Goal: Navigation & Orientation: Understand site structure

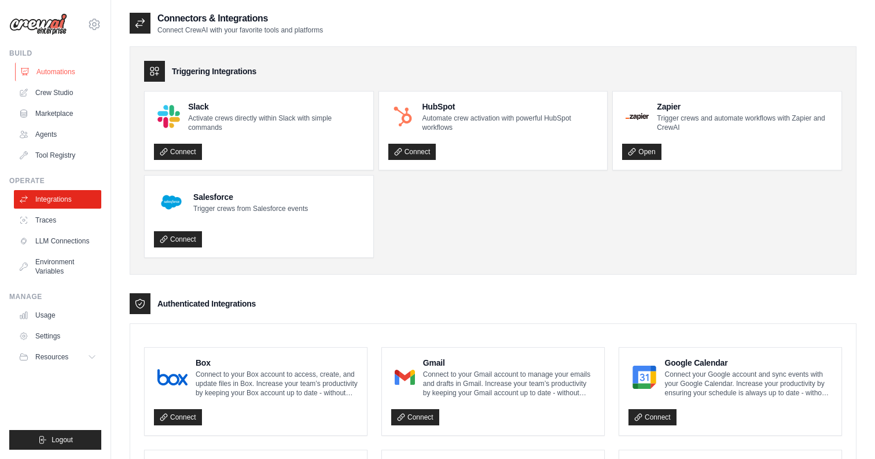
click at [57, 71] on link "Automations" at bounding box center [58, 72] width 87 height 19
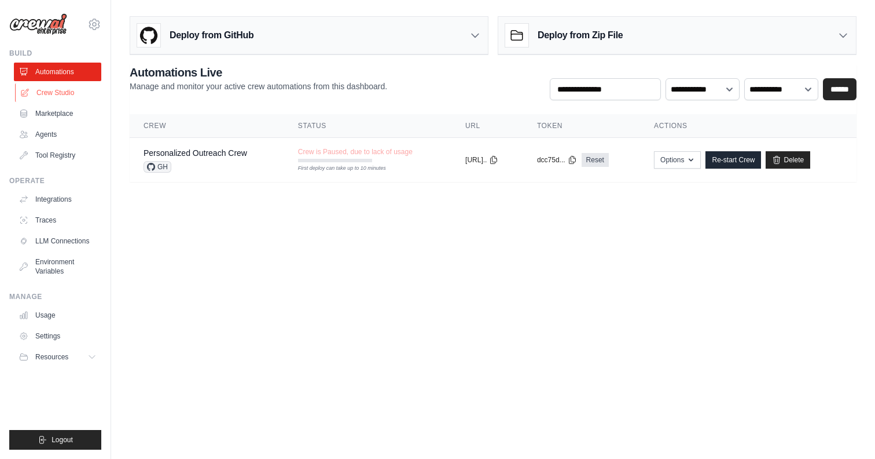
click at [53, 93] on link "Crew Studio" at bounding box center [58, 92] width 87 height 19
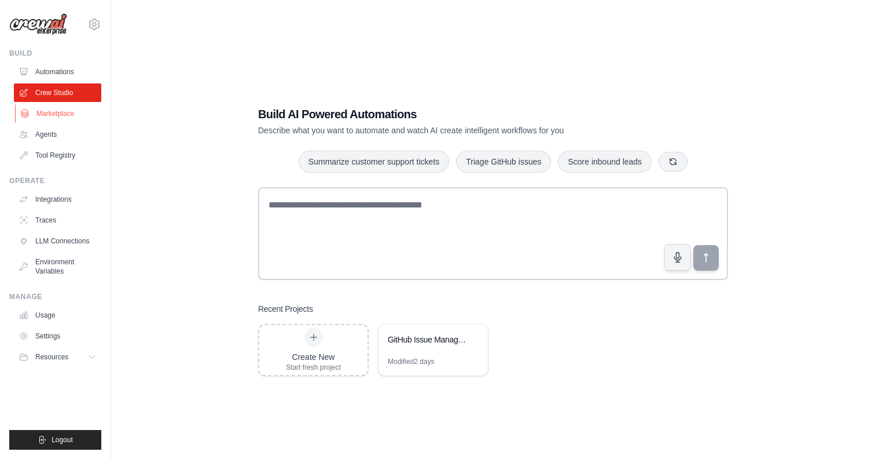
click at [53, 112] on link "Marketplace" at bounding box center [58, 113] width 87 height 19
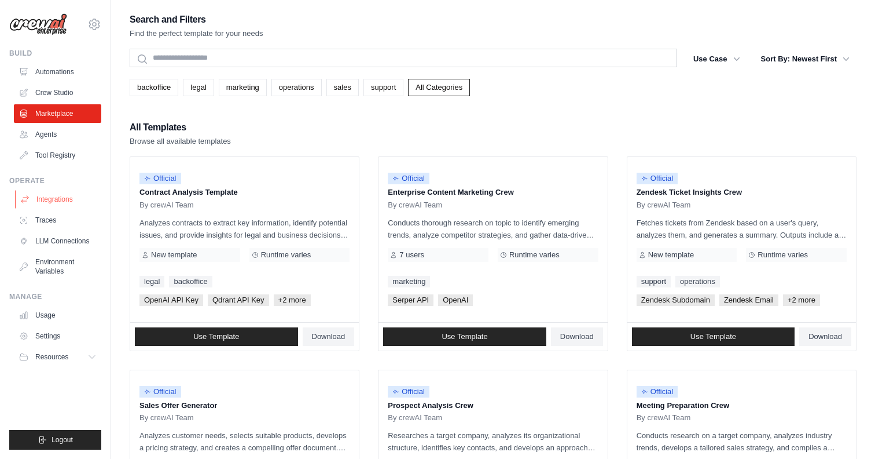
click at [52, 199] on link "Integrations" at bounding box center [58, 199] width 87 height 19
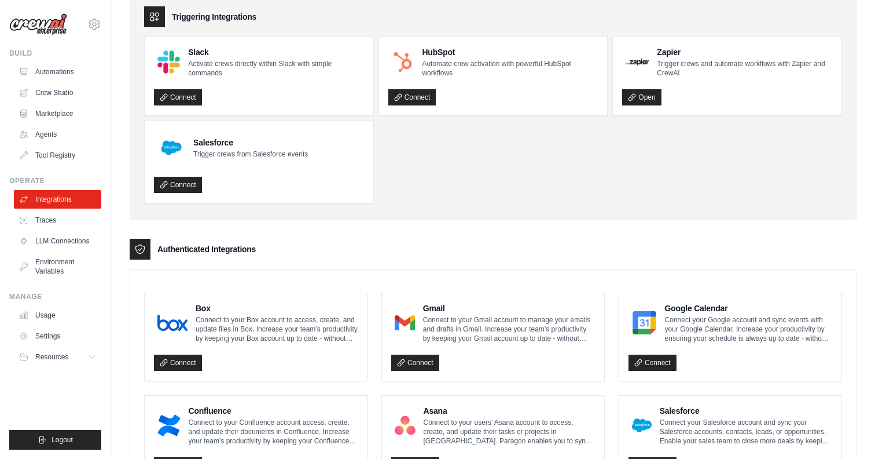
scroll to position [56, 0]
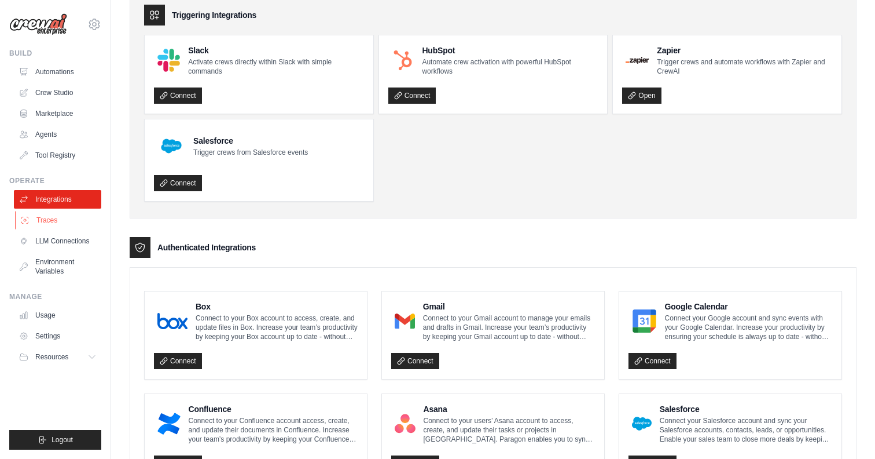
click at [44, 222] on link "Traces" at bounding box center [58, 220] width 87 height 19
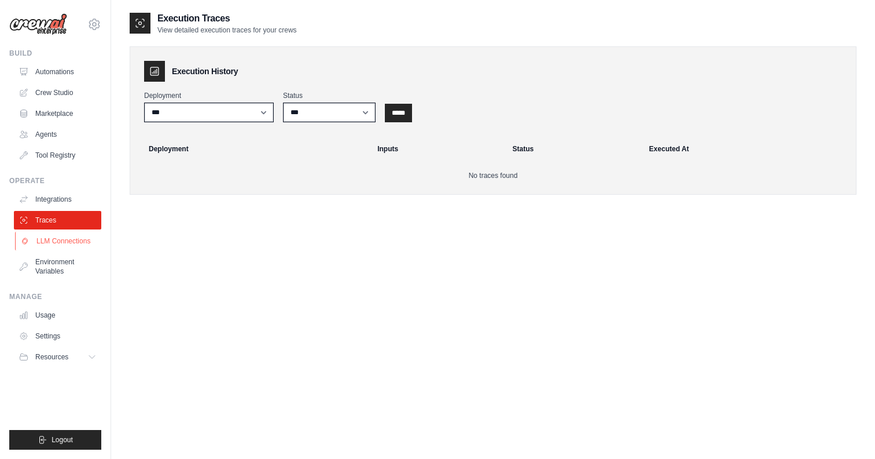
click at [57, 243] on link "LLM Connections" at bounding box center [58, 241] width 87 height 19
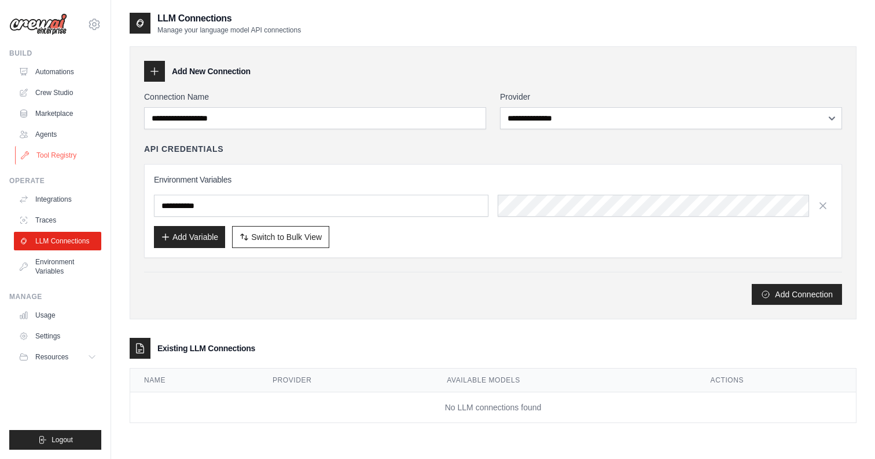
click at [53, 156] on link "Tool Registry" at bounding box center [58, 155] width 87 height 19
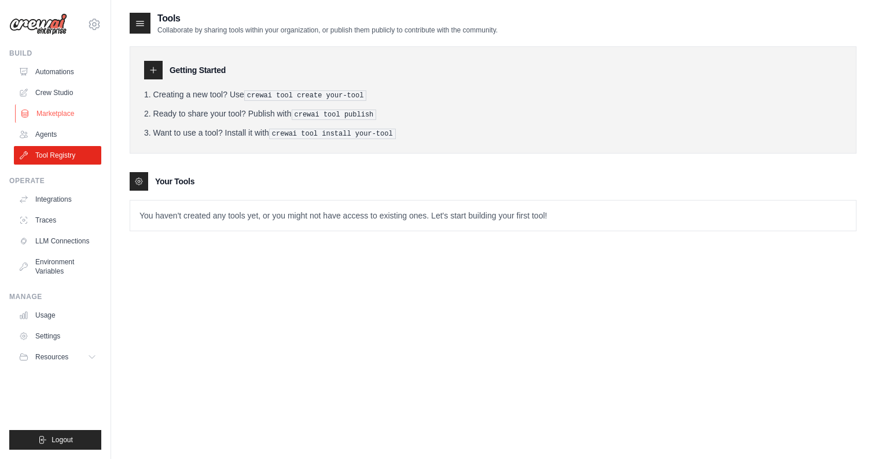
click at [56, 115] on link "Marketplace" at bounding box center [58, 113] width 87 height 19
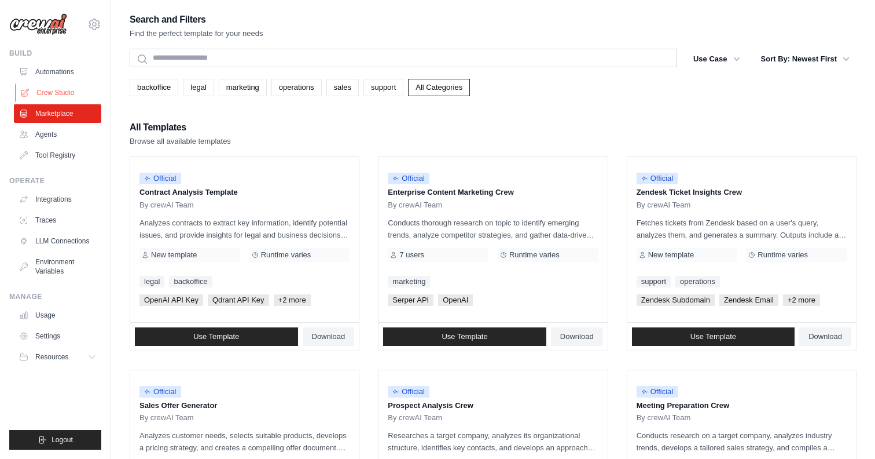
click at [71, 93] on link "Crew Studio" at bounding box center [58, 92] width 87 height 19
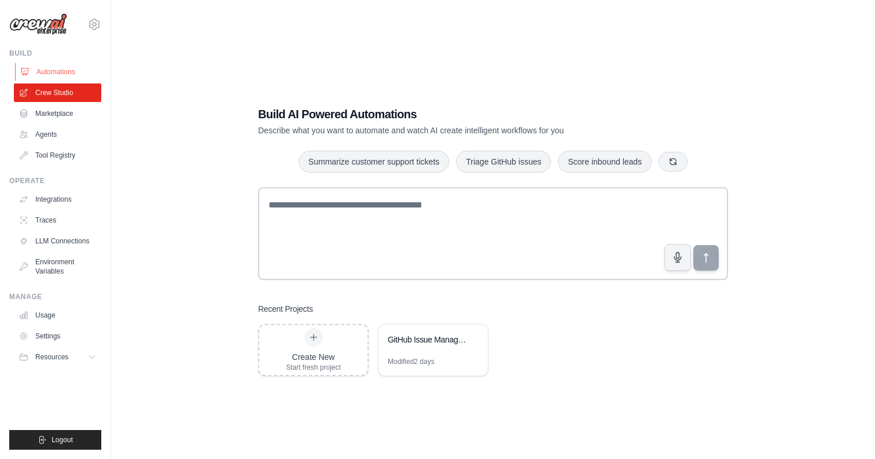
click at [57, 73] on link "Automations" at bounding box center [58, 72] width 87 height 19
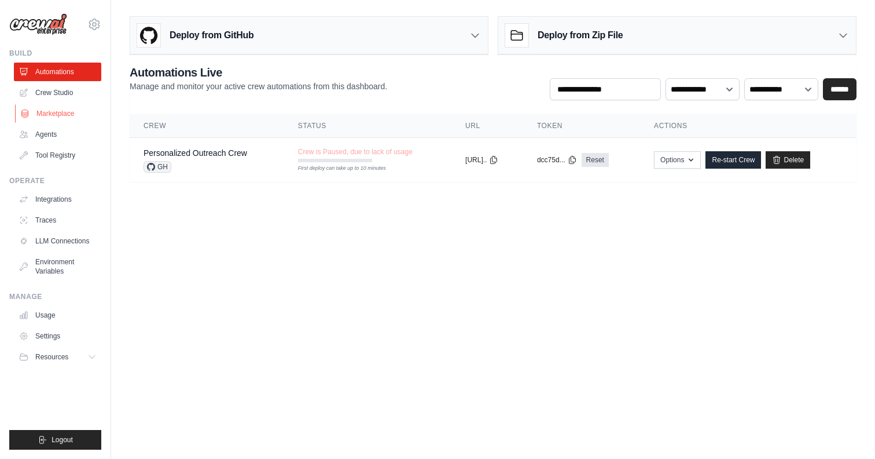
click at [57, 112] on link "Marketplace" at bounding box center [58, 113] width 87 height 19
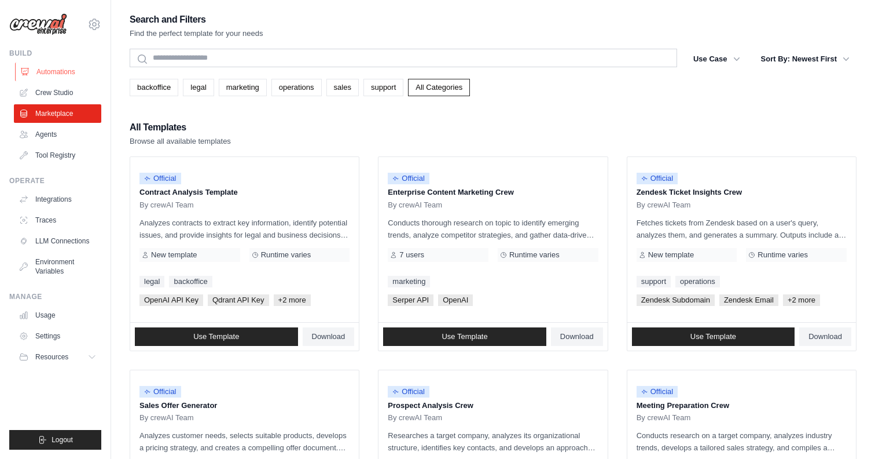
click at [49, 73] on link "Automations" at bounding box center [58, 72] width 87 height 19
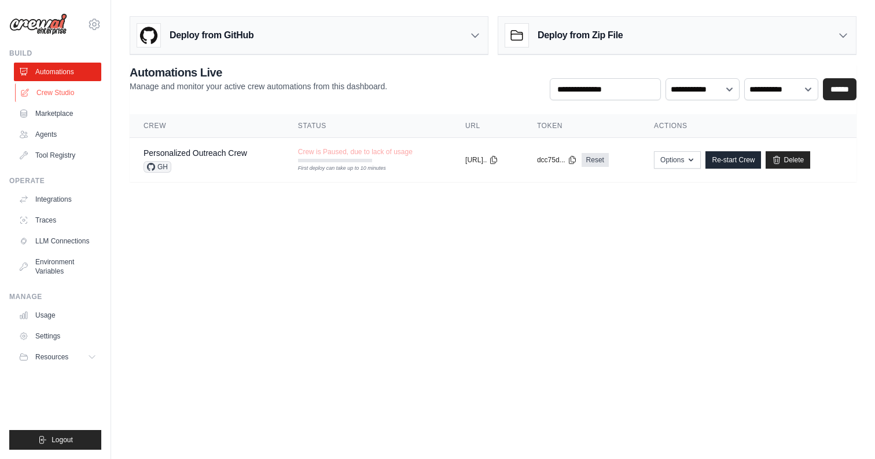
click at [61, 99] on link "Crew Studio" at bounding box center [58, 92] width 87 height 19
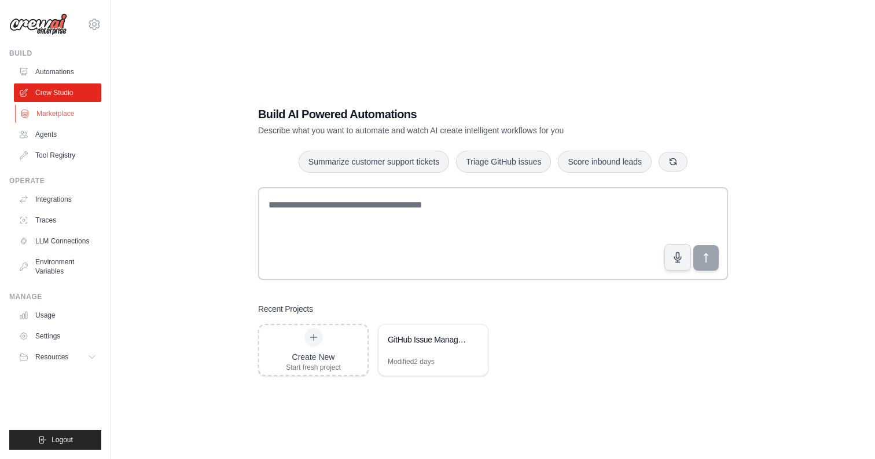
click at [59, 116] on link "Marketplace" at bounding box center [58, 113] width 87 height 19
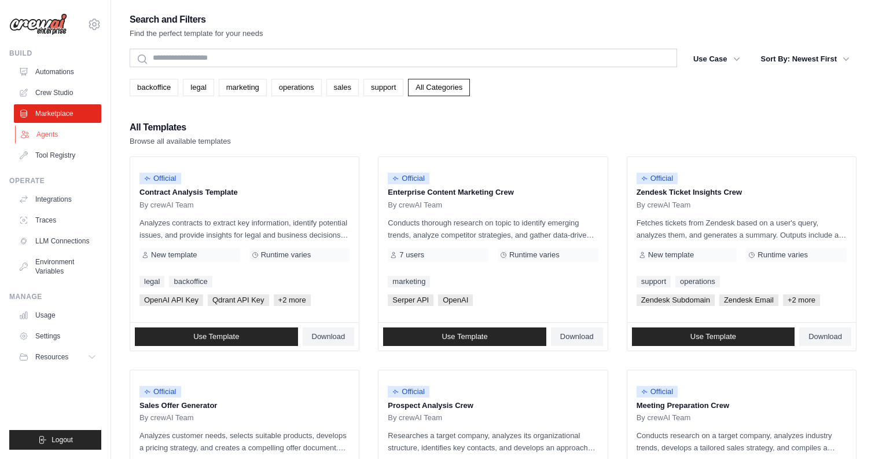
click at [44, 133] on link "Agents" at bounding box center [58, 134] width 87 height 19
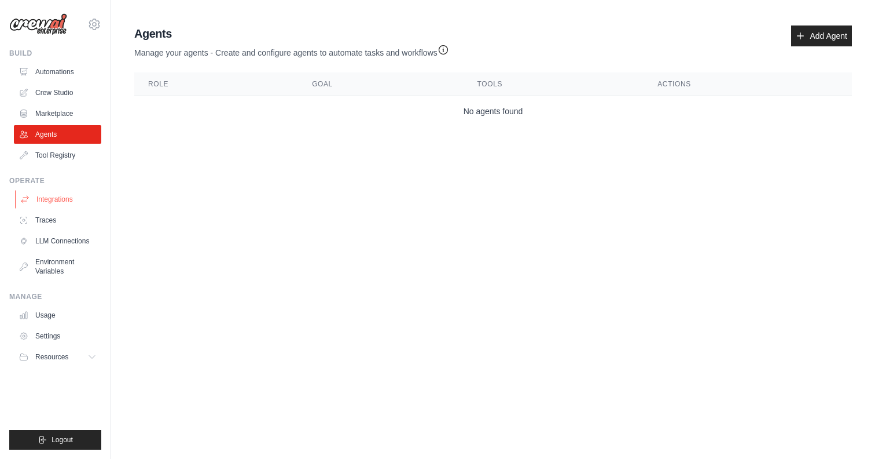
click at [56, 202] on link "Integrations" at bounding box center [58, 199] width 87 height 19
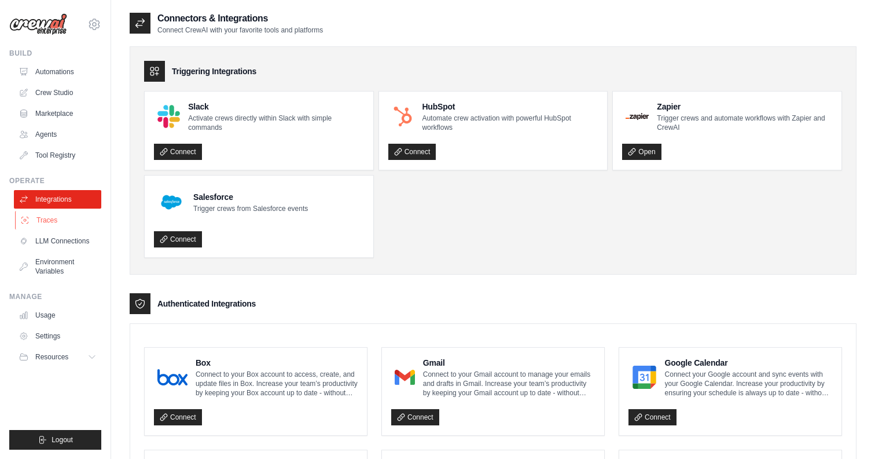
click at [51, 217] on link "Traces" at bounding box center [58, 220] width 87 height 19
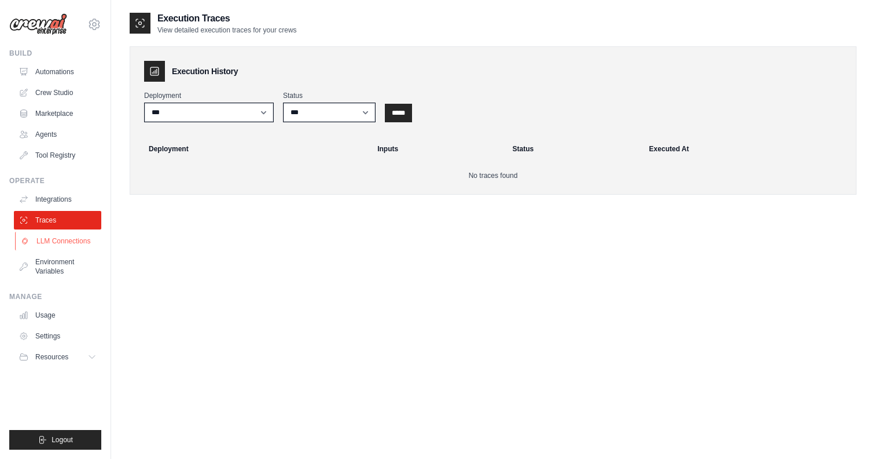
click at [58, 239] on link "LLM Connections" at bounding box center [58, 241] width 87 height 19
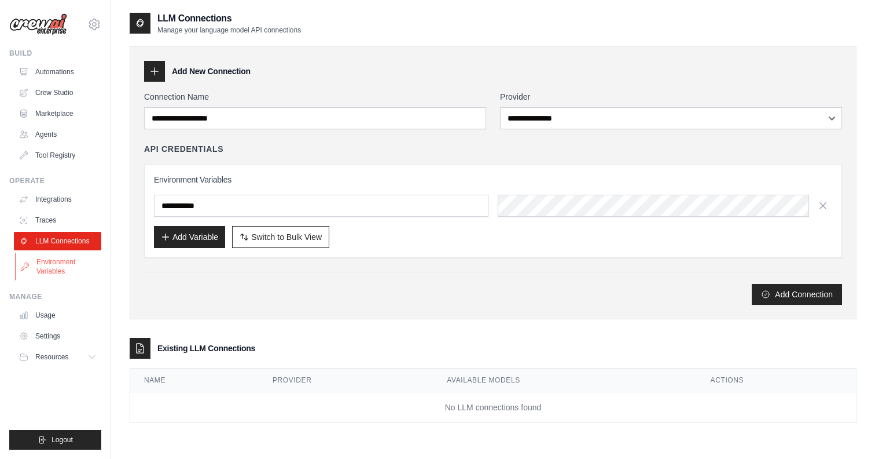
click at [57, 266] on link "Environment Variables" at bounding box center [58, 266] width 87 height 28
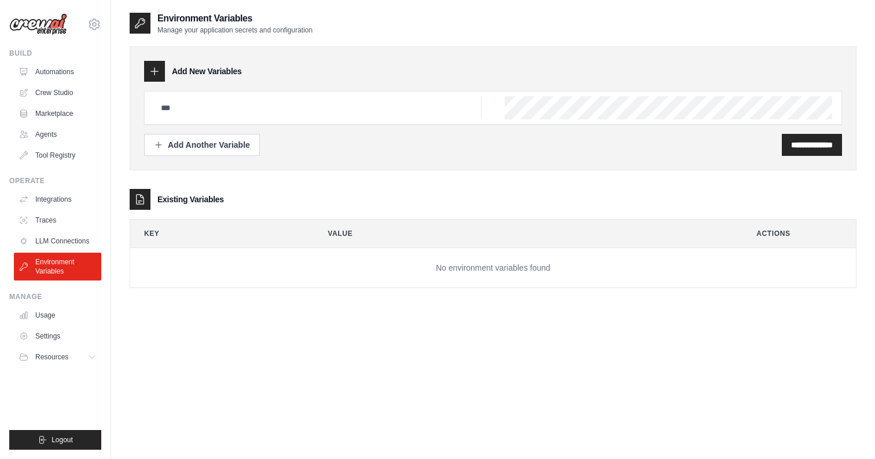
click at [211, 316] on div "**********" at bounding box center [493, 241] width 727 height 459
click at [49, 71] on link "Automations" at bounding box center [58, 72] width 87 height 19
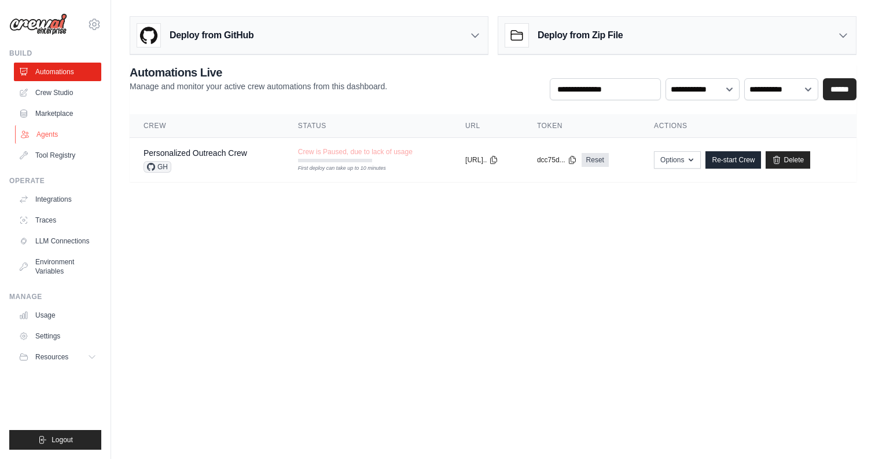
click at [49, 136] on link "Agents" at bounding box center [58, 134] width 87 height 19
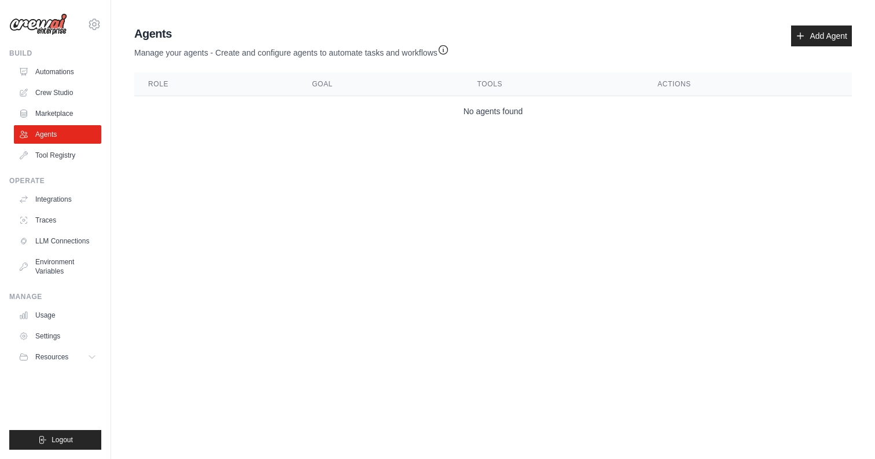
click at [263, 124] on td "No agents found" at bounding box center [493, 111] width 718 height 31
click at [264, 192] on body "dayanand.thakur@gmail.com Settings Build Automations Crew Studio" at bounding box center [437, 229] width 875 height 459
click at [50, 153] on link "Tool Registry" at bounding box center [58, 155] width 87 height 19
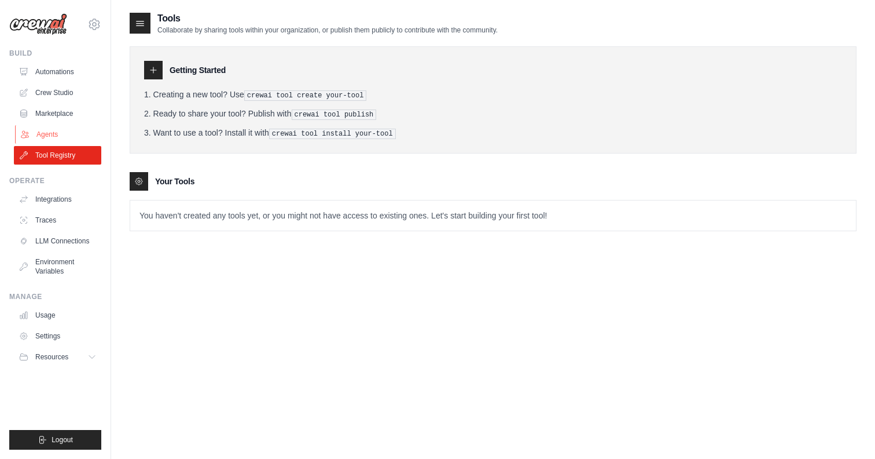
click at [46, 129] on link "Agents" at bounding box center [58, 134] width 87 height 19
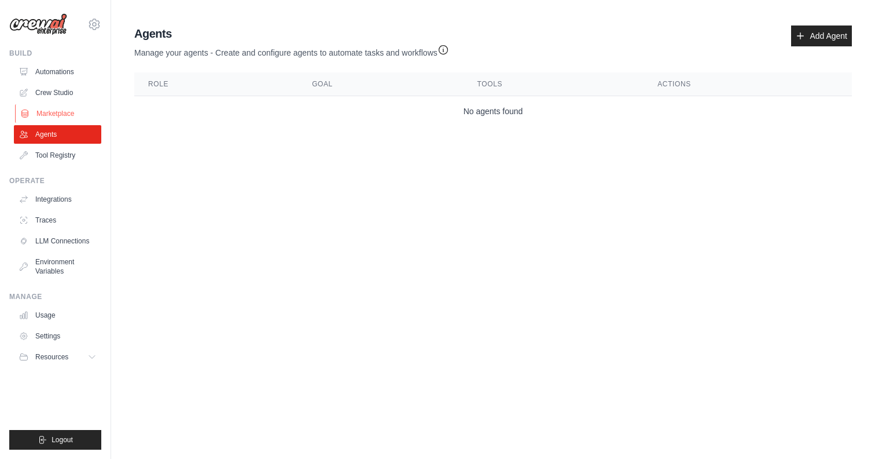
click at [49, 111] on link "Marketplace" at bounding box center [58, 113] width 87 height 19
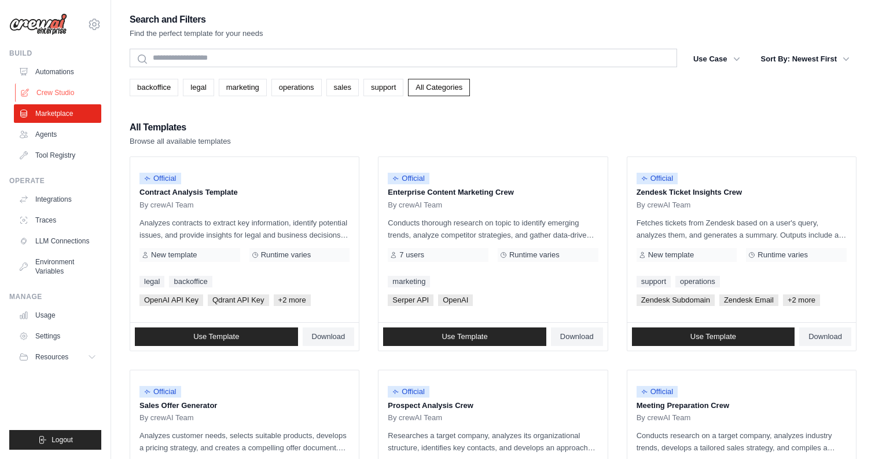
click at [50, 94] on link "Crew Studio" at bounding box center [58, 92] width 87 height 19
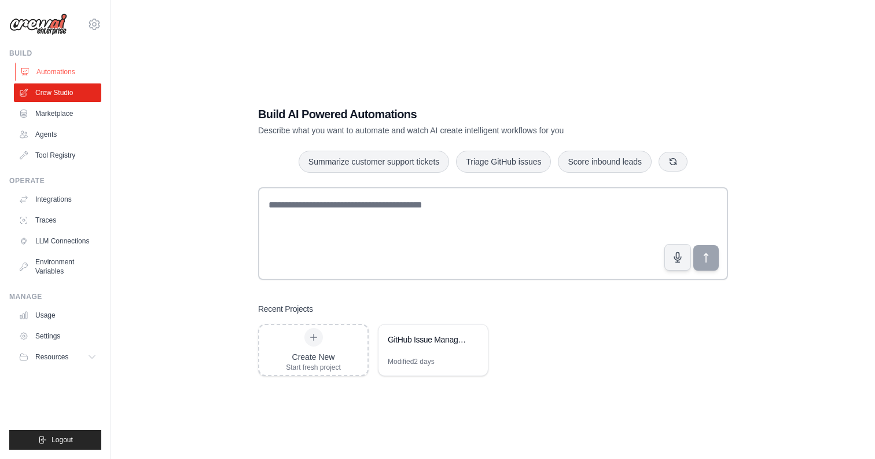
click at [47, 74] on link "Automations" at bounding box center [58, 72] width 87 height 19
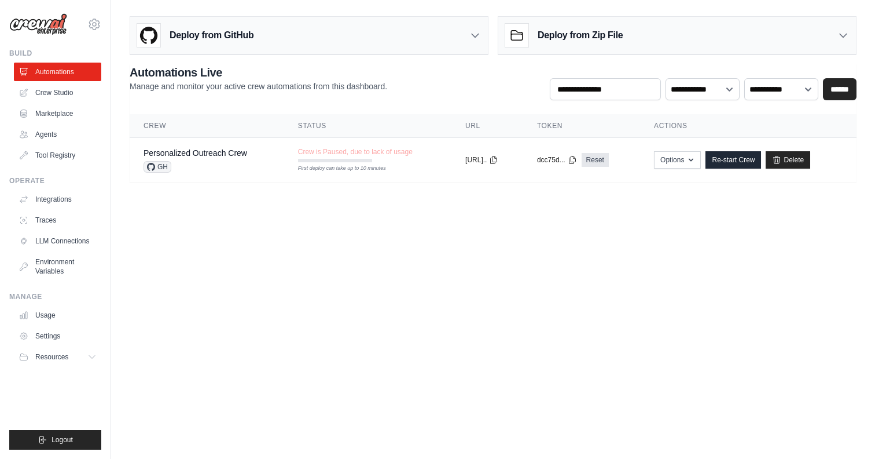
click at [181, 247] on body "[EMAIL_ADDRESS][DOMAIN_NAME] Settings Build Automations Crew Studio" at bounding box center [437, 229] width 875 height 459
click at [242, 258] on body "dayanand.thakur@gmail.com Settings Build Automations Crew Studio" at bounding box center [437, 229] width 875 height 459
click at [46, 90] on link "Crew Studio" at bounding box center [58, 92] width 87 height 19
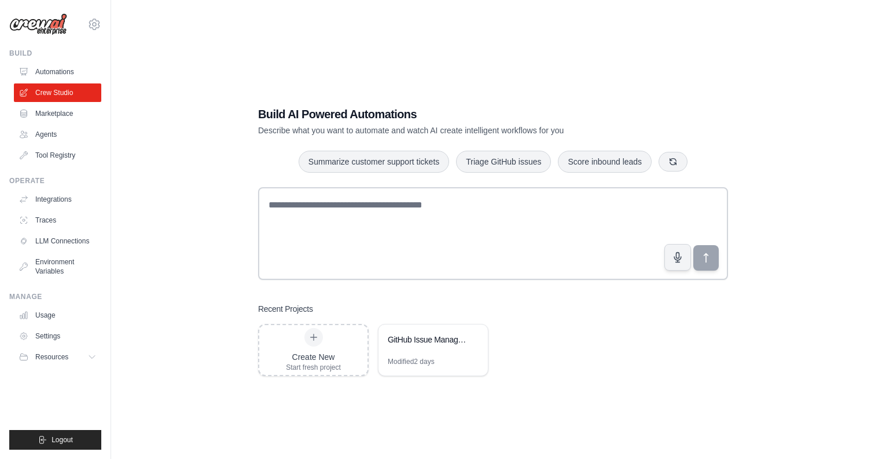
click at [167, 123] on div "Build AI Powered Automations Describe what you want to automate and watch AI cr…" at bounding box center [493, 241] width 727 height 459
